Goal: Task Accomplishment & Management: Manage account settings

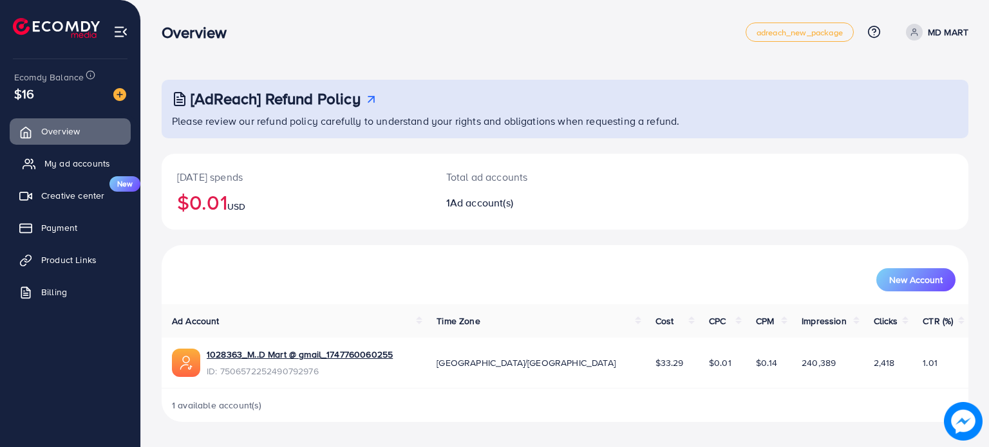
click at [88, 160] on span "My ad accounts" at bounding box center [77, 163] width 66 height 13
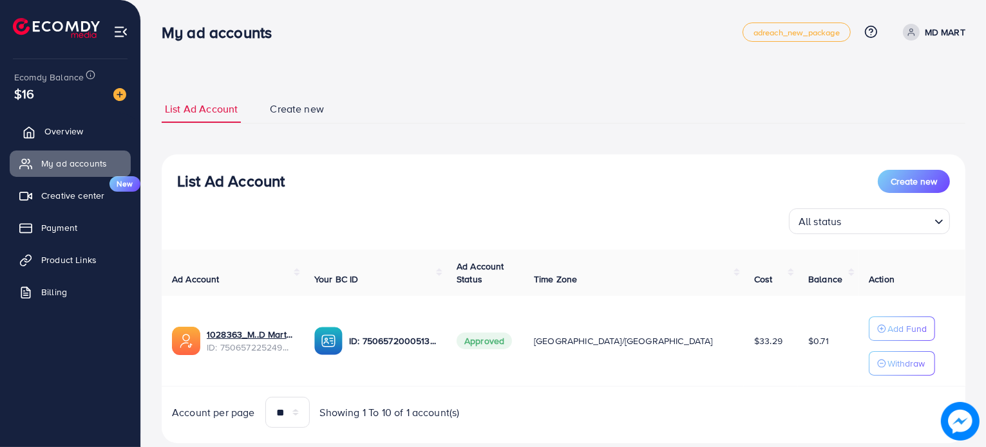
click at [85, 131] on link "Overview" at bounding box center [70, 131] width 121 height 26
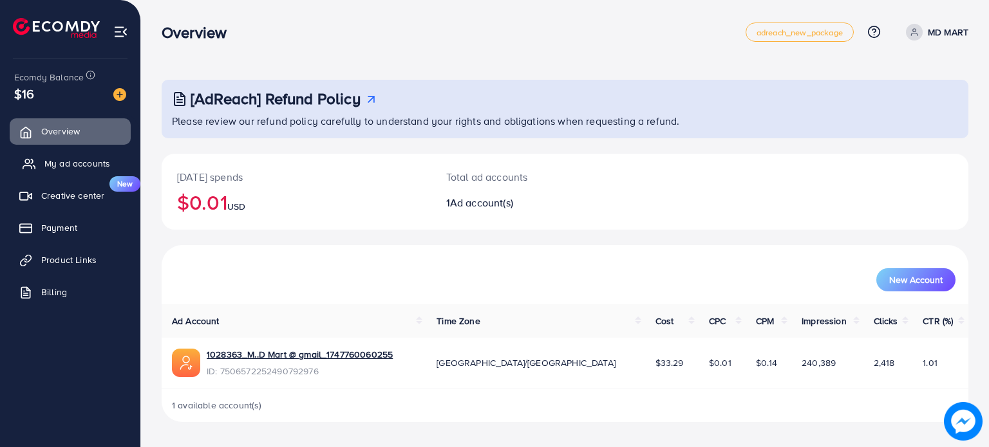
click at [66, 167] on span "My ad accounts" at bounding box center [77, 163] width 66 height 13
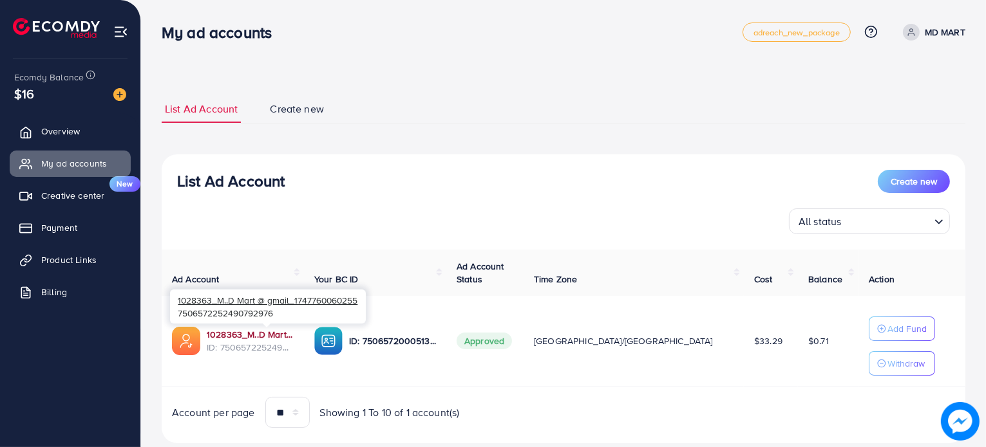
click at [255, 337] on link "1028363_M..D Mart @ gmail_1747760060255" at bounding box center [250, 334] width 87 height 13
click at [287, 337] on link "1028363_M..D Mart @ gmail_1747760060255" at bounding box center [250, 334] width 87 height 13
